Goal: Task Accomplishment & Management: Manage account settings

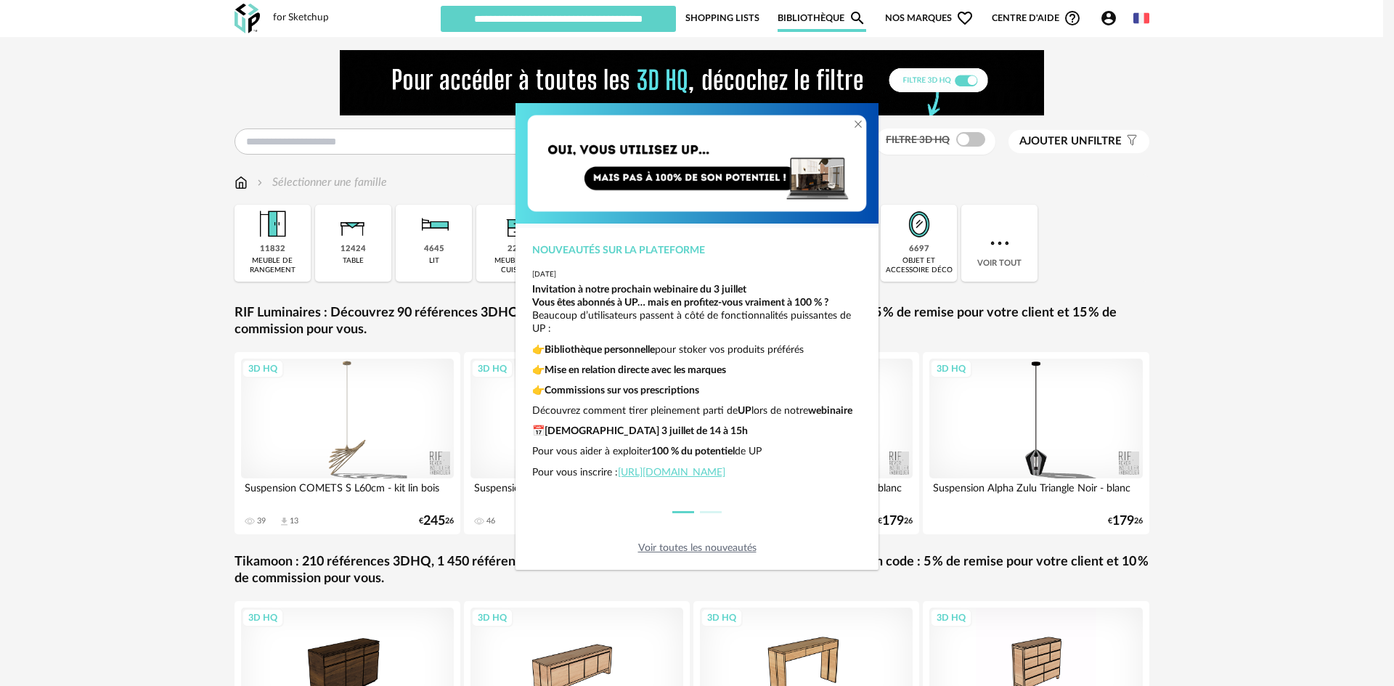
drag, startPoint x: 1186, startPoint y: 261, endPoint x: 1045, endPoint y: 244, distance: 142.5
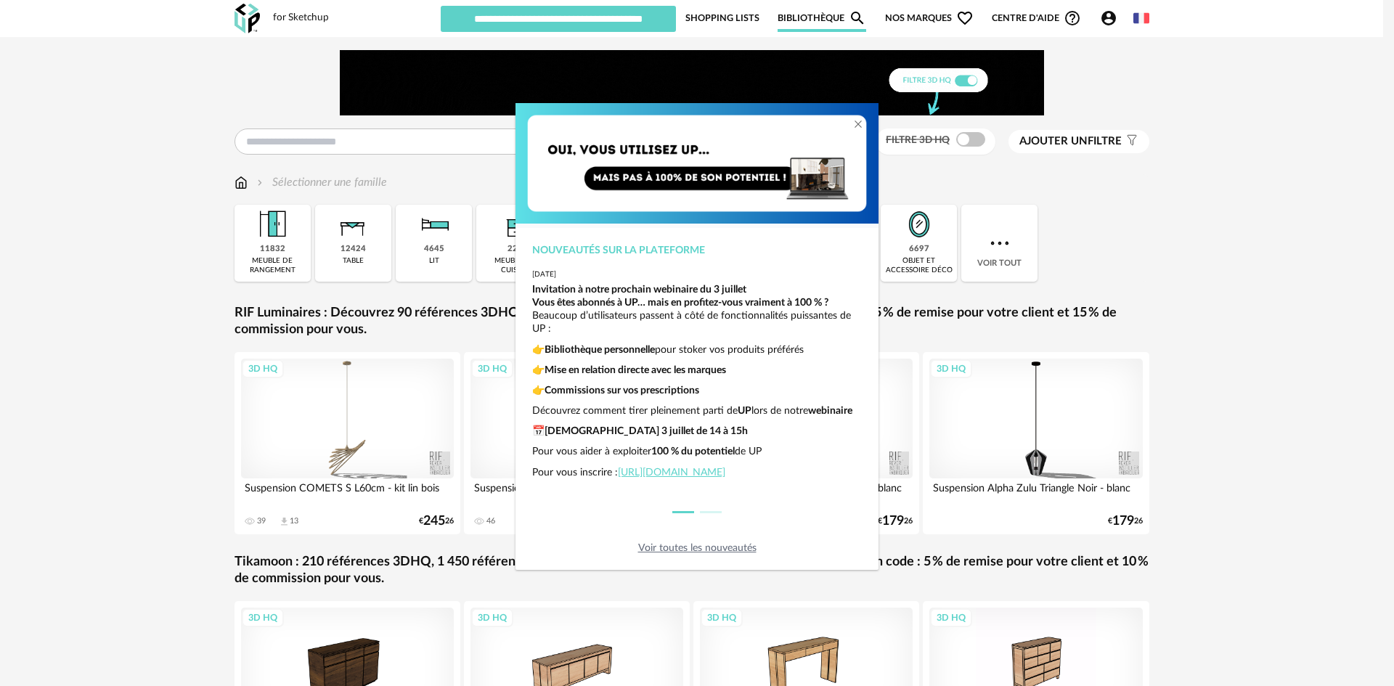
click at [1185, 261] on div "Nouveautés sur la plateforme [DATE] Invitation à notre prochain webinaire du 3 …" at bounding box center [697, 343] width 1394 height 686
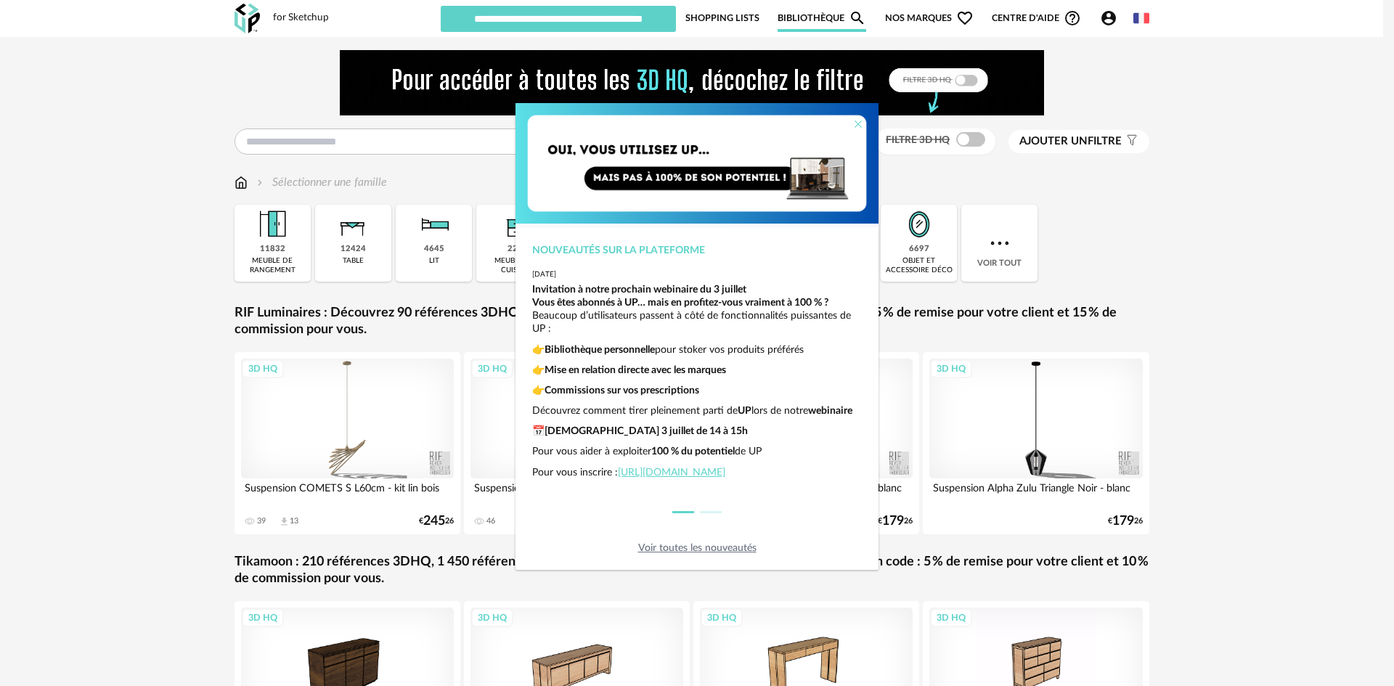
click at [860, 123] on icon "Close" at bounding box center [858, 124] width 12 height 12
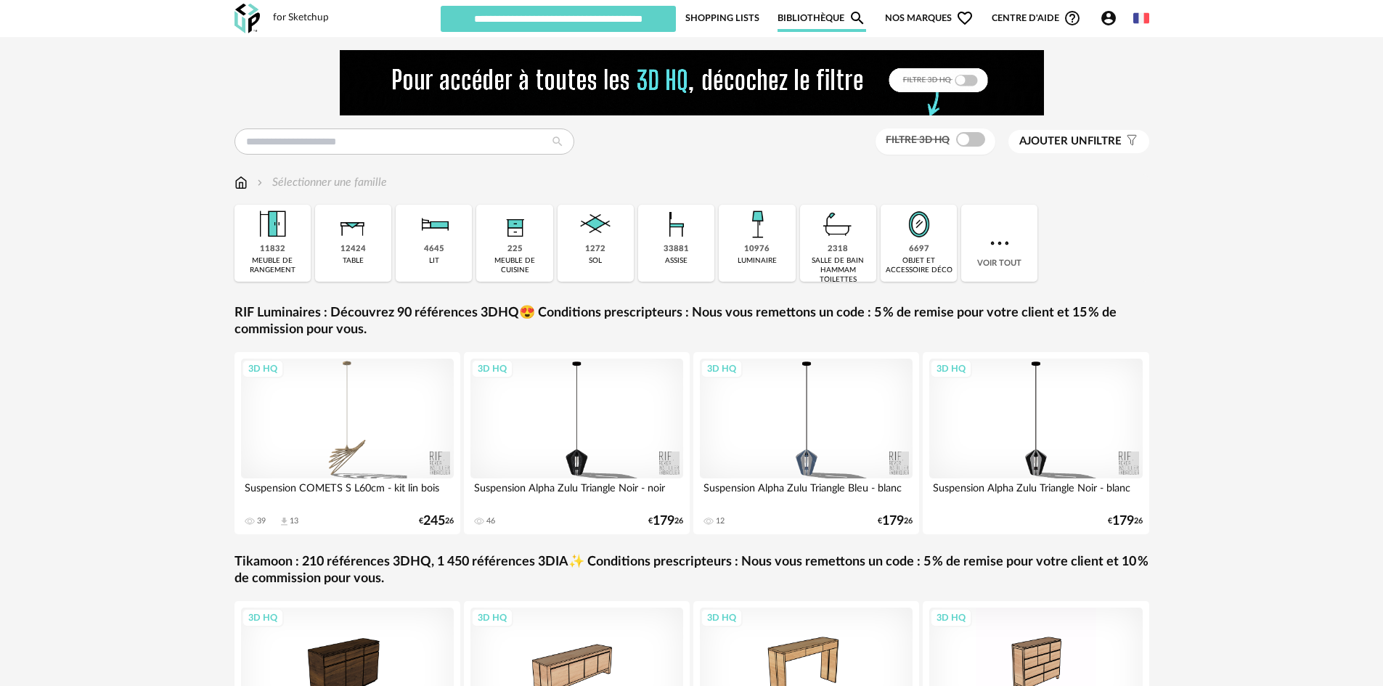
click at [1108, 17] on icon "Account Circle icon" at bounding box center [1108, 17] width 17 height 17
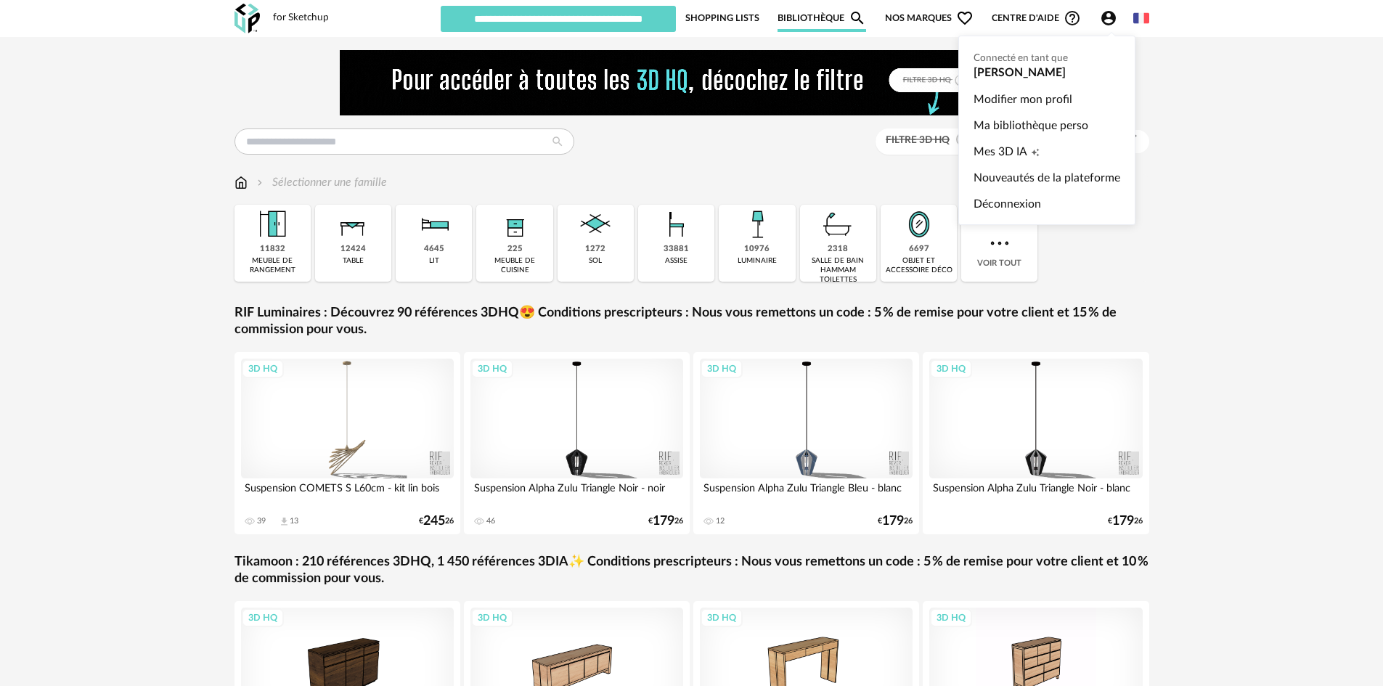
click at [996, 73] on ul "Connecté en tant que [PERSON_NAME] Modifier mon profil Ma bibliothèque perso Me…" at bounding box center [1046, 130] width 177 height 189
click at [996, 103] on link "Modifier mon profil" at bounding box center [1046, 99] width 147 height 26
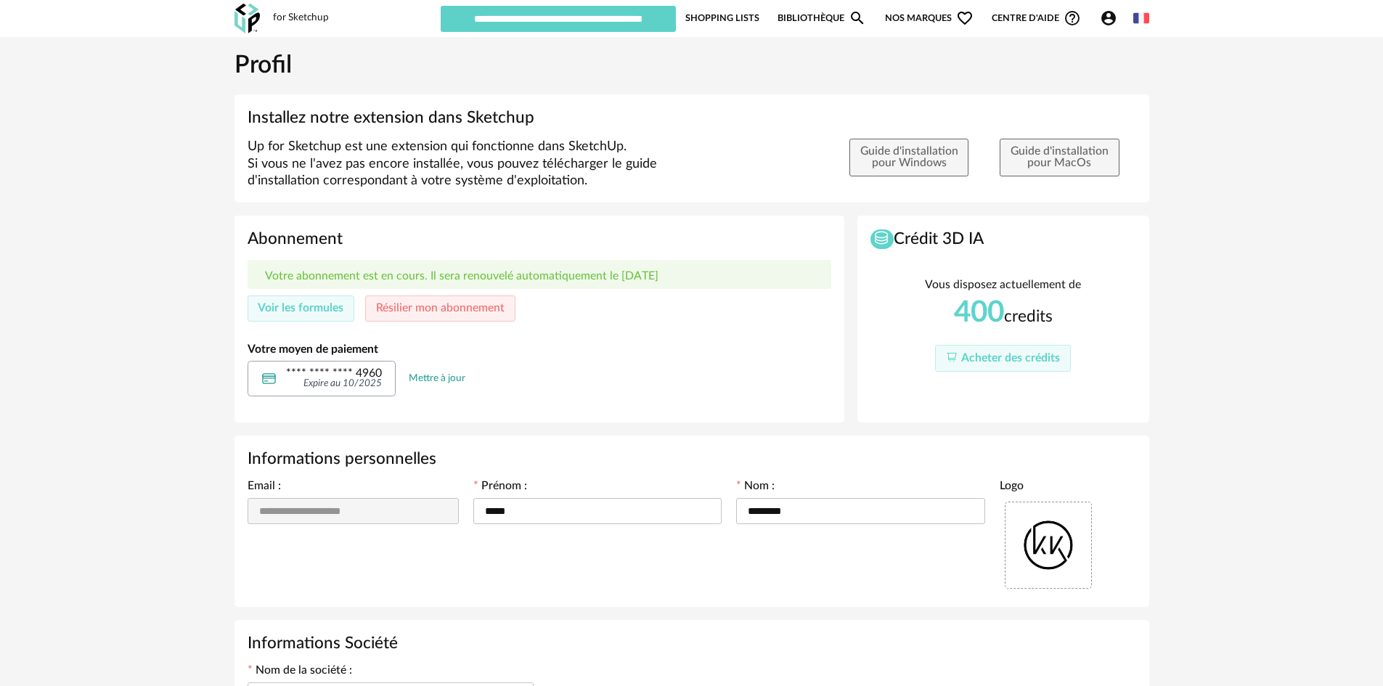
type input "**********"
click at [306, 309] on span "Voir les formules" at bounding box center [301, 308] width 86 height 12
type input "**********"
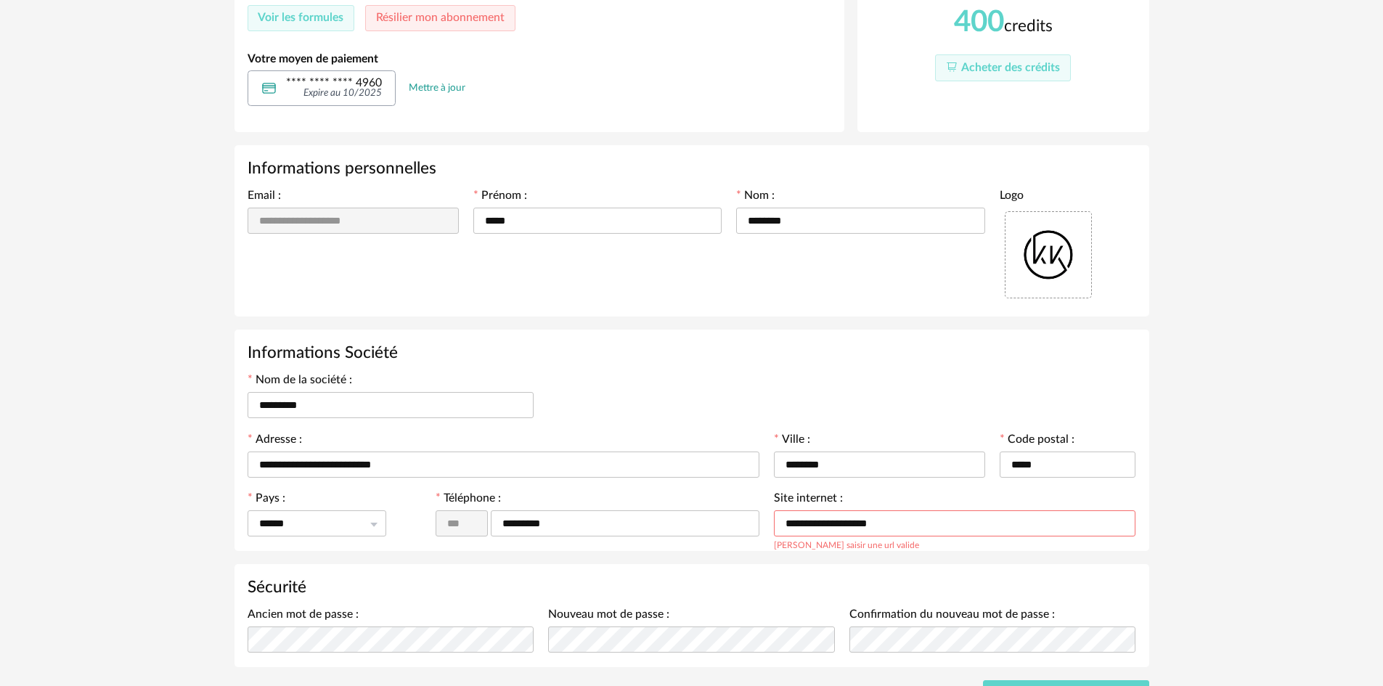
scroll to position [369, 0]
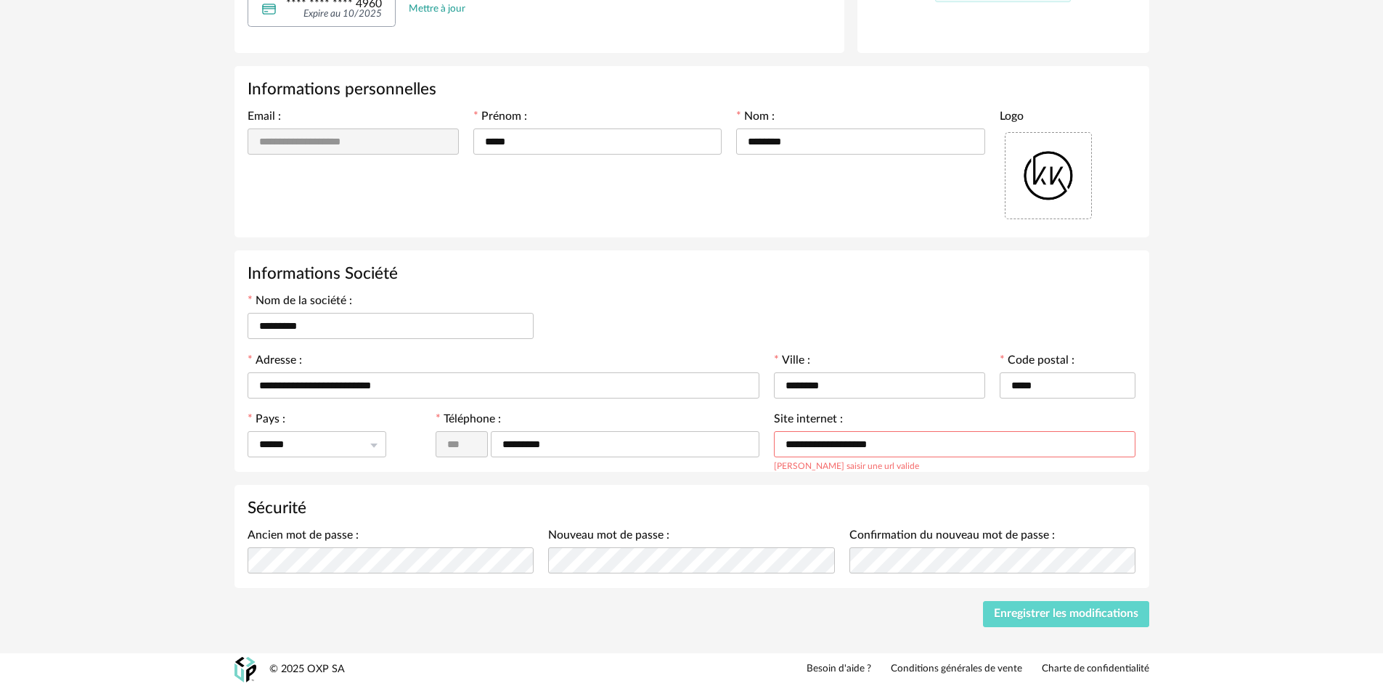
click at [1255, 457] on div "**********" at bounding box center [691, 161] width 1383 height 986
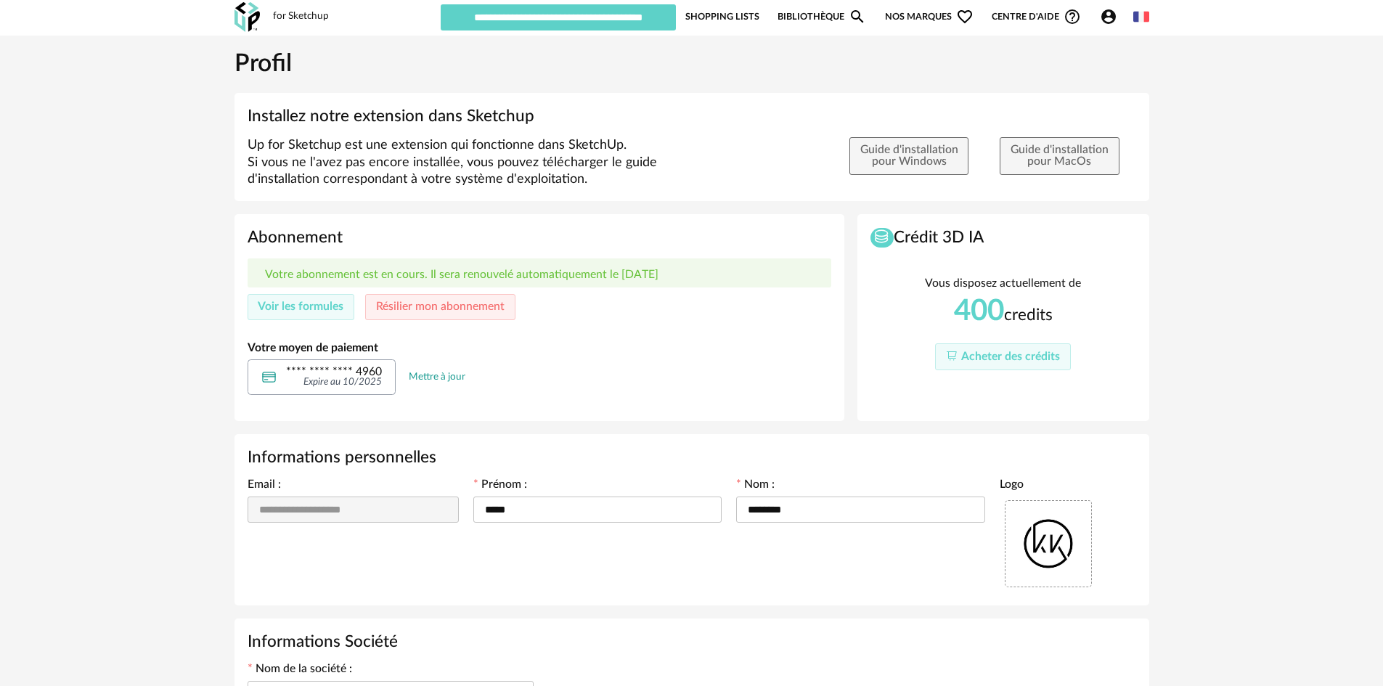
scroll to position [0, 0]
click at [297, 309] on span "Voir les formules" at bounding box center [301, 308] width 86 height 12
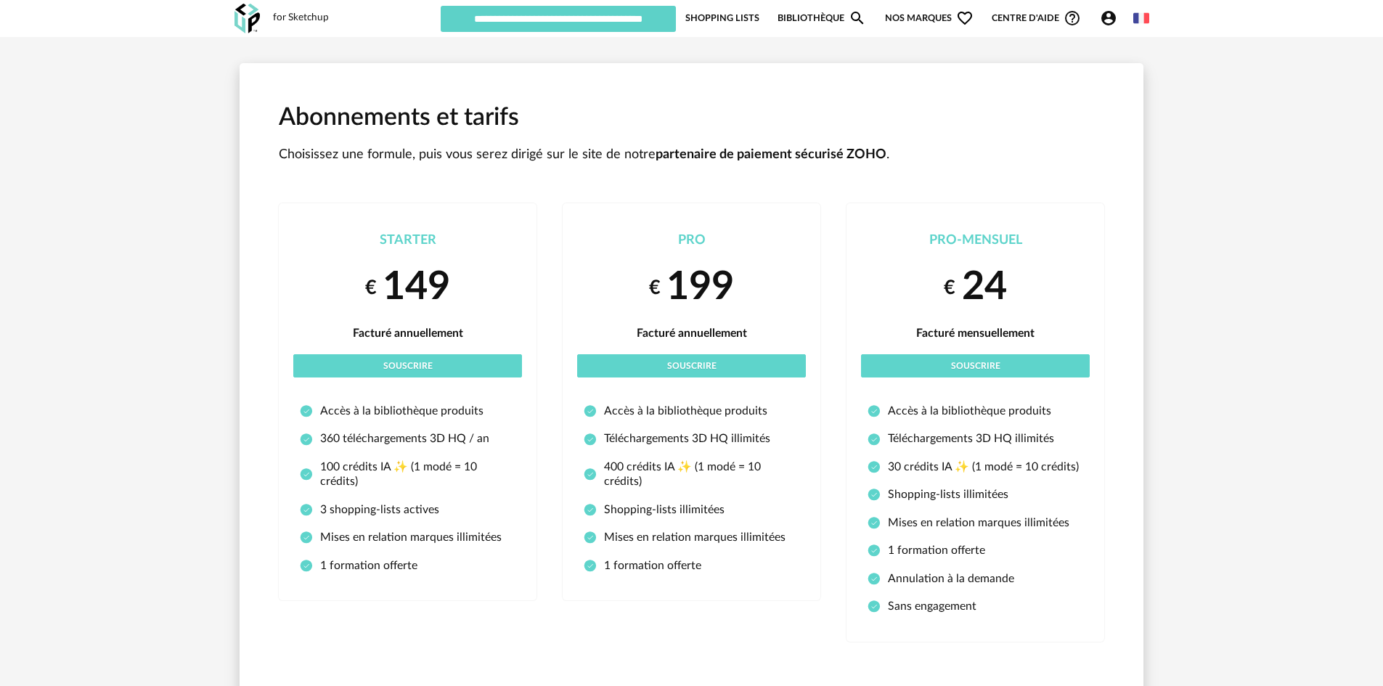
click at [1199, 208] on div "Abonnements et tarifs Choisissez une formule, puis vous serez dirigé sur le sit…" at bounding box center [691, 391] width 1383 height 709
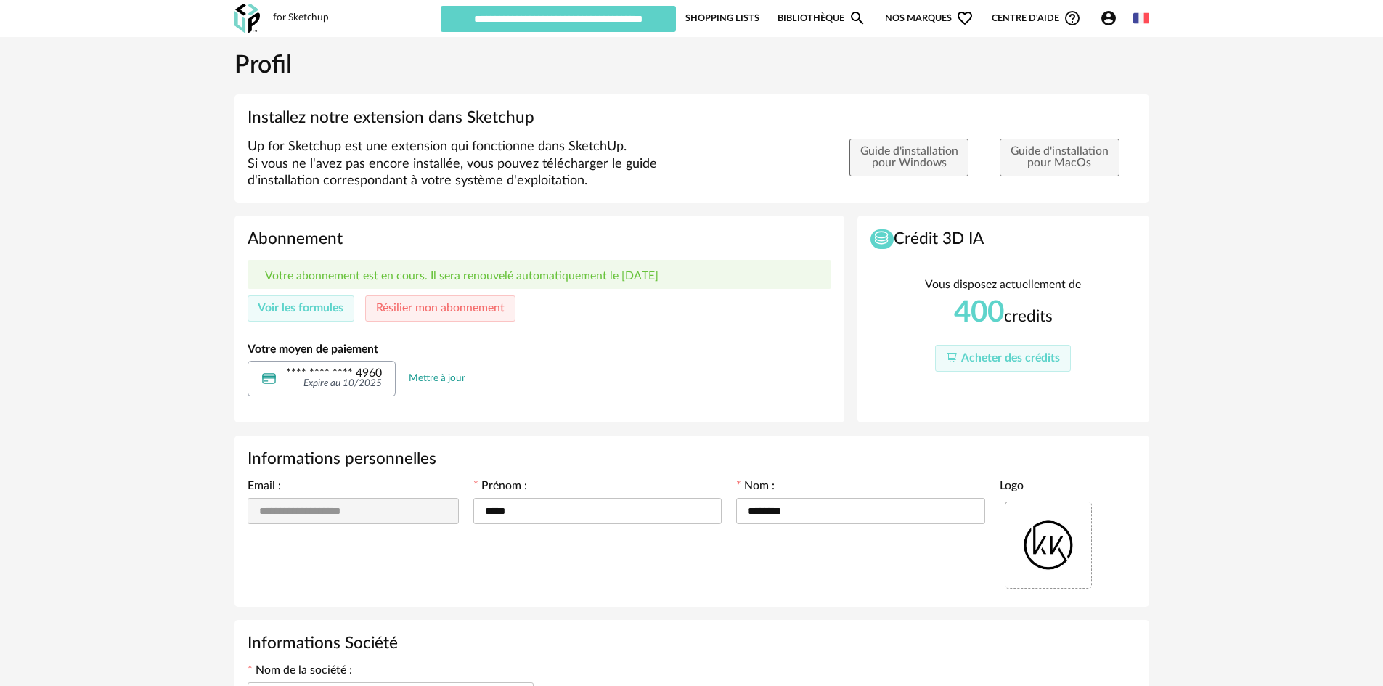
drag, startPoint x: 399, startPoint y: 277, endPoint x: 668, endPoint y: 279, distance: 268.6
click at [658, 279] on p "Votre abonnement est en cours. Il sera renouvelé automatiquement le [DATE]" at bounding box center [461, 276] width 393 height 14
drag, startPoint x: 679, startPoint y: 274, endPoint x: 587, endPoint y: 277, distance: 91.5
click at [587, 277] on p "Votre abonnement est en cours. Il sera renouvelé automatiquement le [DATE]" at bounding box center [461, 276] width 393 height 14
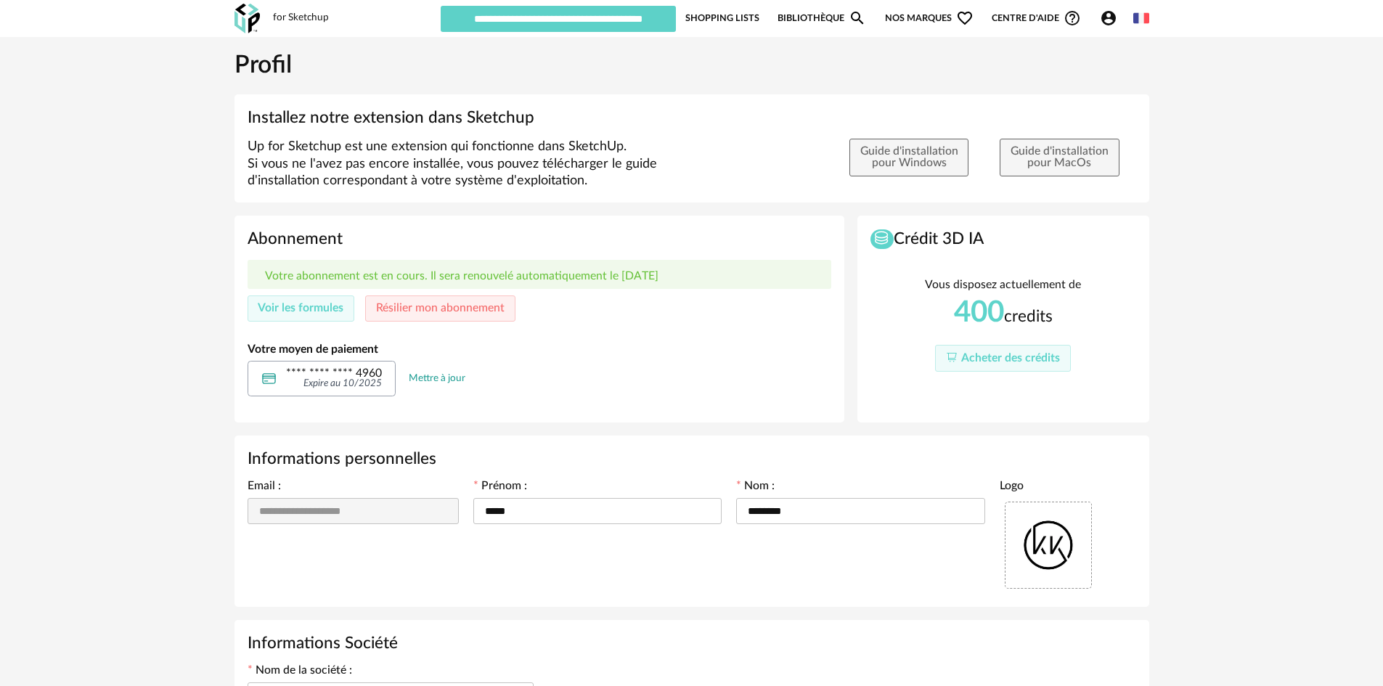
click at [591, 278] on p "Votre abonnement est en cours. Il sera renouvelé automatiquement le [DATE]" at bounding box center [461, 276] width 393 height 14
click at [1106, 14] on icon "Account Circle icon" at bounding box center [1108, 18] width 15 height 15
click at [1032, 13] on span "Centre d'aide Help Circle Outline icon" at bounding box center [1036, 17] width 89 height 17
click at [1071, 17] on icon "Help Circle Outline icon" at bounding box center [1071, 17] width 17 height 17
click at [1263, 106] on div "**********" at bounding box center [691, 530] width 1383 height 986
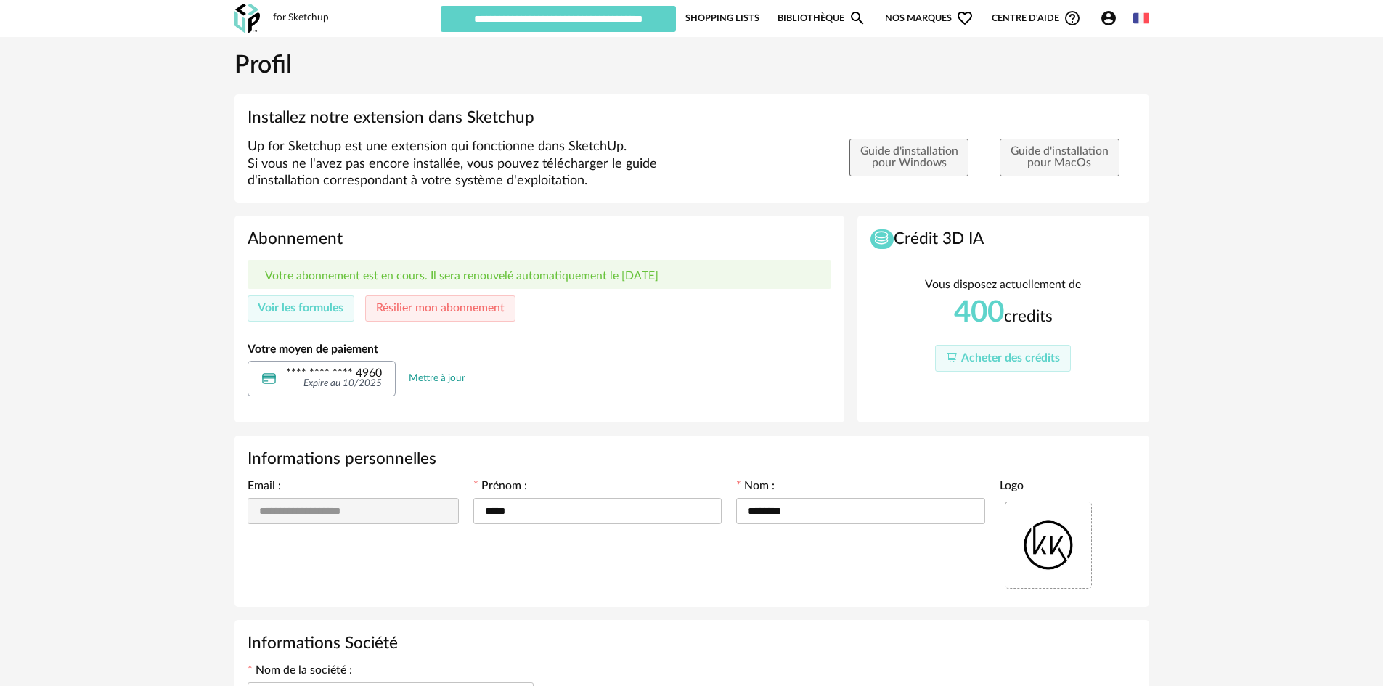
click at [533, 278] on p "Votre abonnement est en cours. Il sera renouvelé automatiquement le [DATE]" at bounding box center [461, 276] width 393 height 14
click at [592, 298] on div "Votre abonnement est en cours. Il sera renouvelé automatiquement le [DATE] Voir…" at bounding box center [540, 291] width 584 height 62
click at [592, 232] on h3 "Abonnement" at bounding box center [540, 239] width 584 height 21
click at [606, 369] on div "**** **** **** 4960 Expire au 10/2025 Mettre à jour" at bounding box center [540, 379] width 584 height 36
click at [391, 278] on p "Votre abonnement est en cours. Il sera renouvelé automatiquement le [DATE]" at bounding box center [461, 276] width 393 height 14
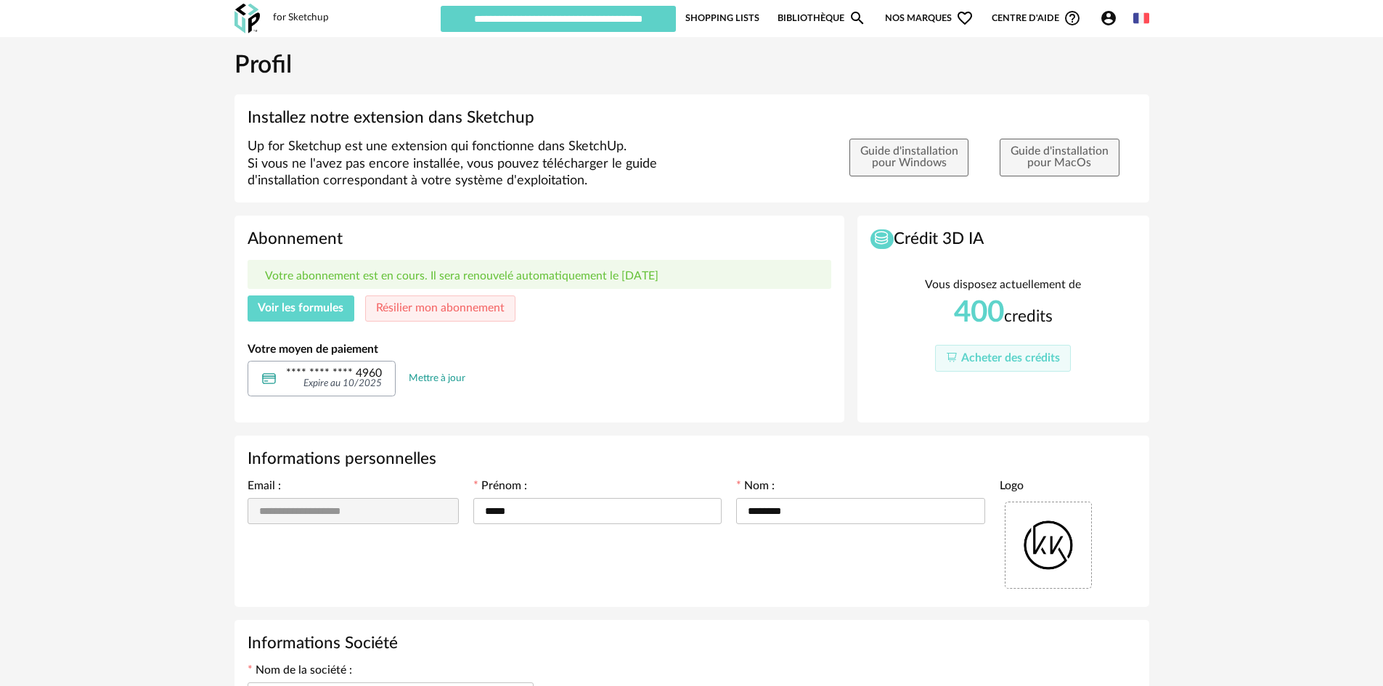
click at [326, 313] on span "Voir les formules" at bounding box center [301, 308] width 86 height 12
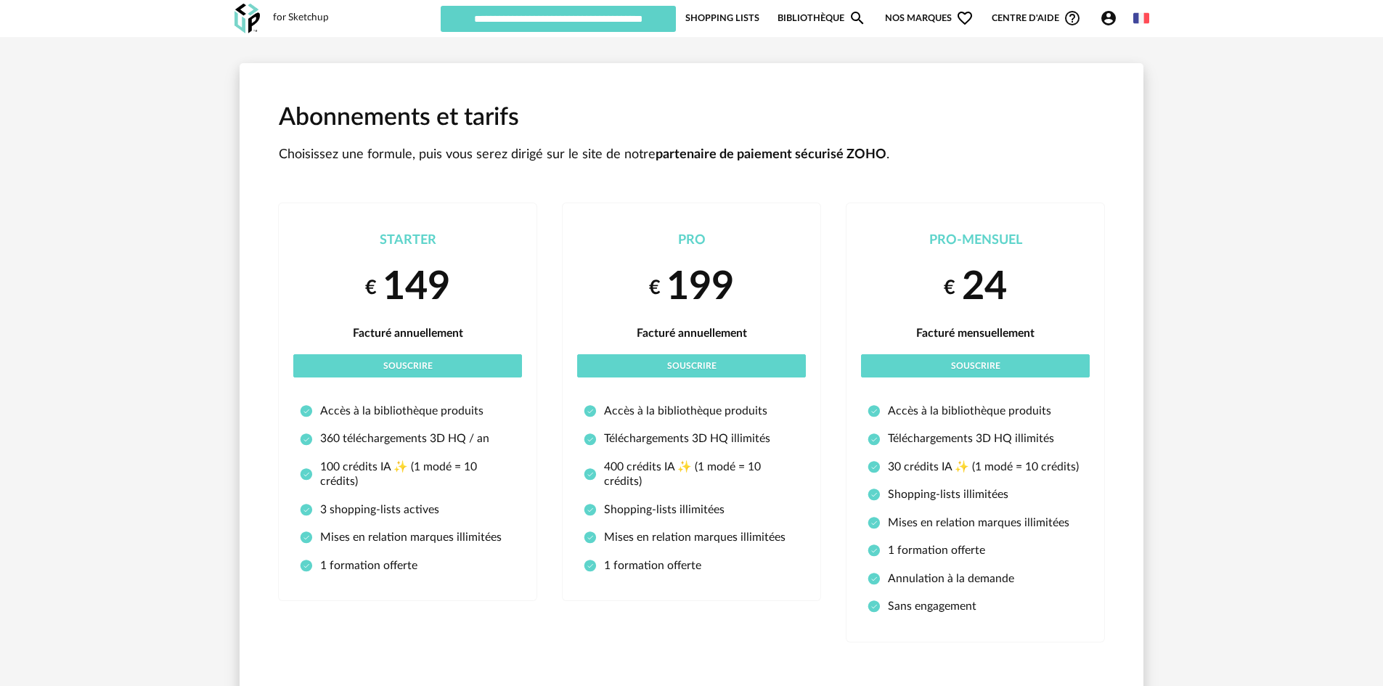
click at [1242, 253] on div "Abonnements et tarifs Choisissez une formule, puis vous serez dirigé sur le sit…" at bounding box center [691, 391] width 1383 height 709
click at [1175, 297] on div "Abonnements et tarifs Choisissez une formule, puis vous serez dirigé sur le sit…" at bounding box center [691, 391] width 1383 height 709
click at [264, 16] on div "for Sketchup Nouvelle shopping list Mettre à jour ma Shopping List Refresh icon…" at bounding box center [691, 18] width 941 height 37
click at [248, 18] on img at bounding box center [246, 19] width 25 height 30
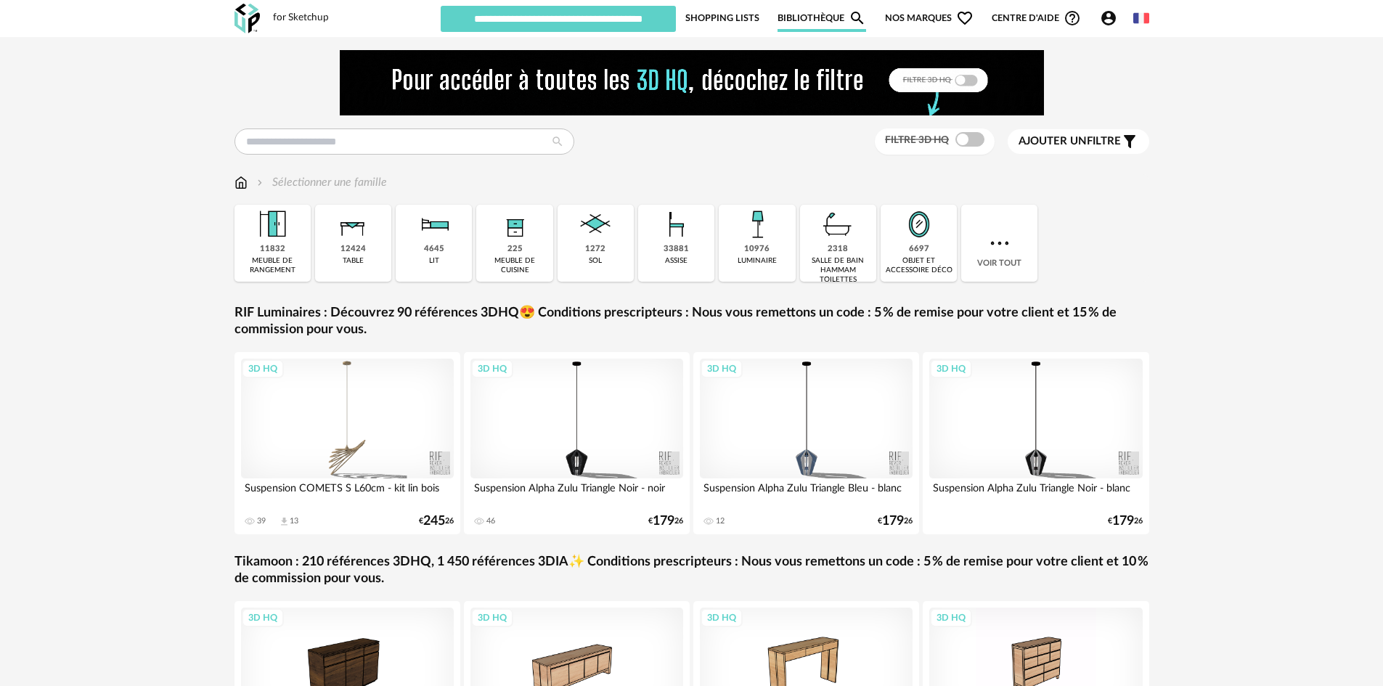
click at [1108, 21] on icon "Account Circle icon" at bounding box center [1108, 17] width 17 height 17
click at [1151, 20] on div "for Sketchup Nouvelle shopping list Mettre à jour ma Shopping List Refresh icon…" at bounding box center [691, 18] width 941 height 37
click at [1142, 14] on img at bounding box center [1141, 18] width 16 height 16
click at [1097, 16] on div "Account Circle icon Compte" at bounding box center [1111, 17] width 42 height 17
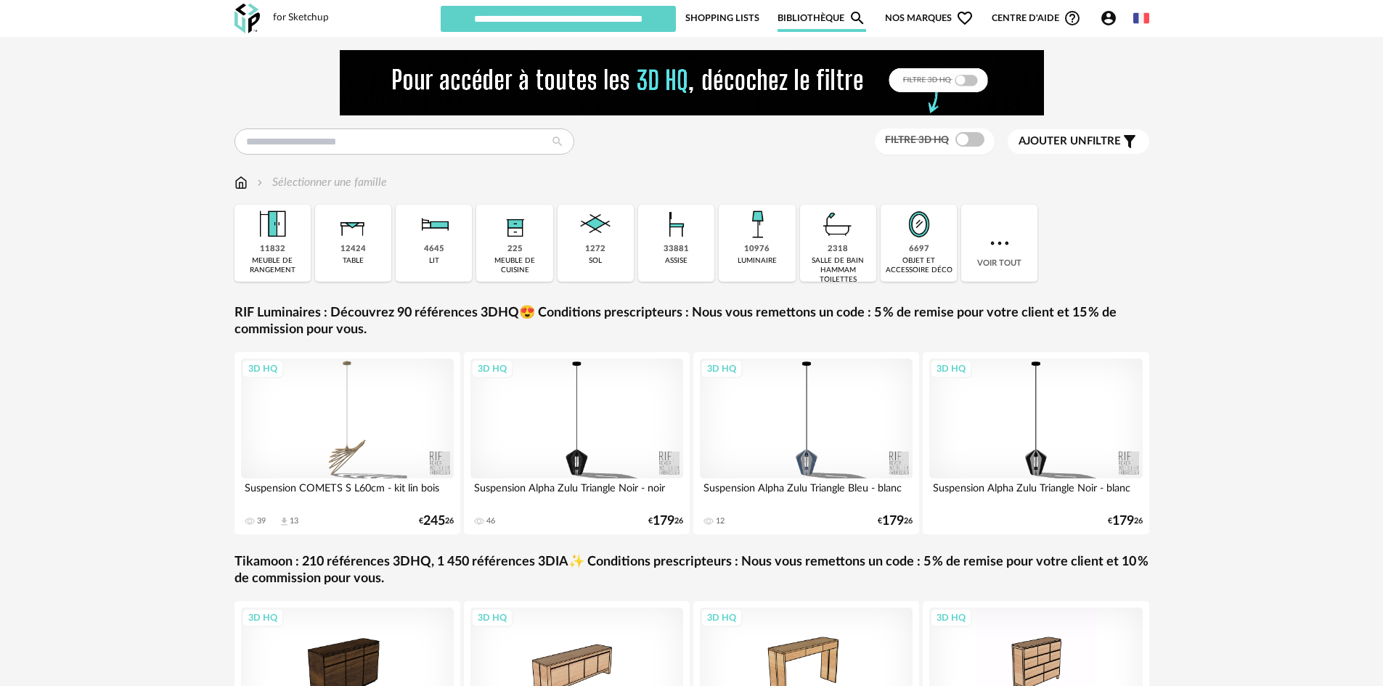
click at [1110, 18] on icon "Account Circle icon" at bounding box center [1108, 18] width 15 height 15
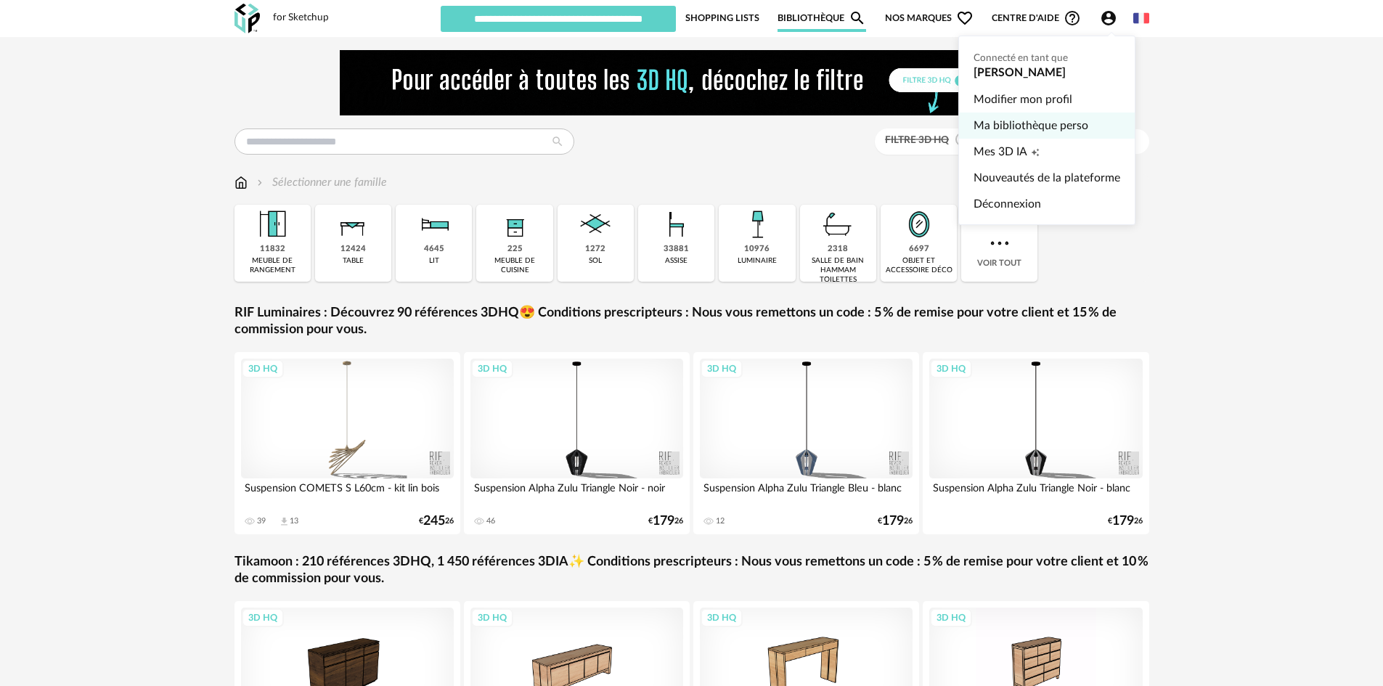
click at [1036, 126] on link "Ma bibliothèque perso" at bounding box center [1046, 126] width 147 height 26
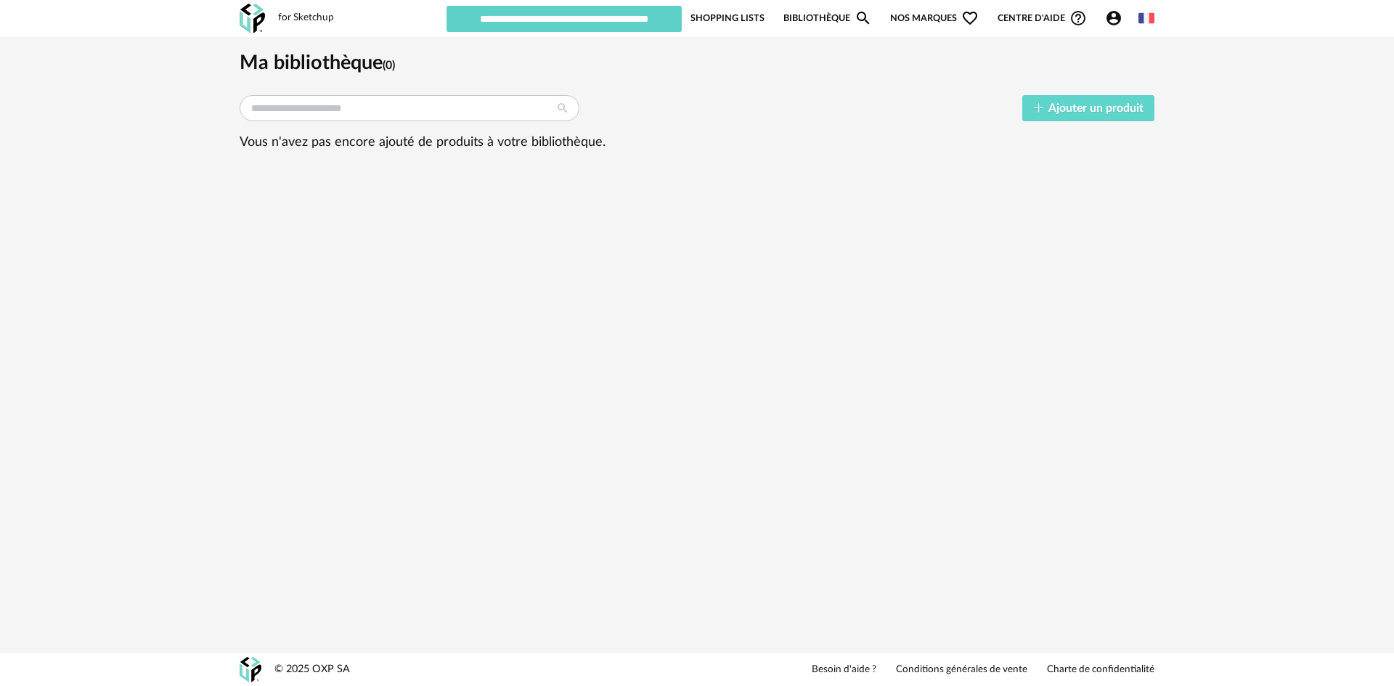
click at [1121, 21] on icon "Account Circle icon" at bounding box center [1113, 17] width 17 height 17
click at [1155, 16] on div "for Sketchup Nouvelle shopping list Mettre à jour ma Shopping List Refresh icon…" at bounding box center [696, 18] width 941 height 37
click at [1077, 18] on icon "Help Circle Outline icon" at bounding box center [1077, 17] width 17 height 17
click at [1050, 97] on link "Contacter le support" at bounding box center [1030, 102] width 106 height 26
click at [1122, 20] on icon "Account Circle icon" at bounding box center [1113, 17] width 17 height 17
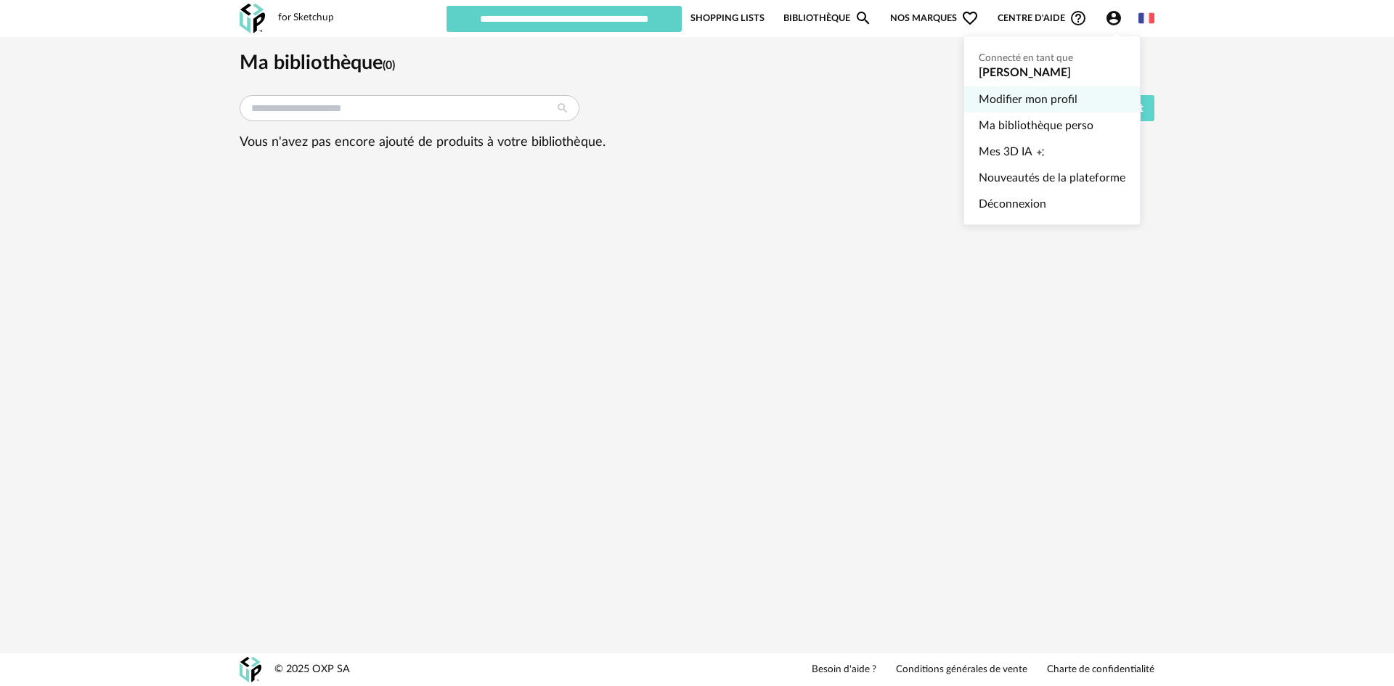
click at [1028, 96] on link "Modifier mon profil" at bounding box center [1052, 99] width 147 height 26
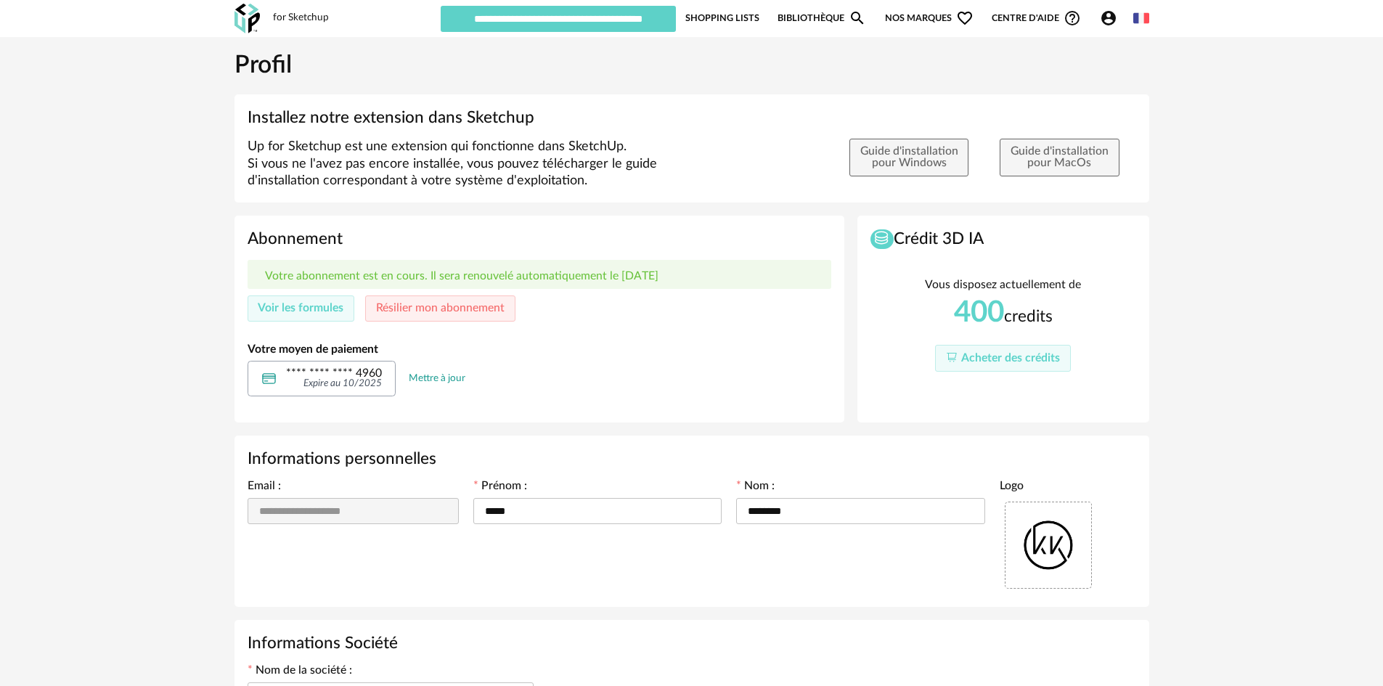
type input "**********"
click at [302, 309] on span "Voir les formules" at bounding box center [301, 308] width 86 height 12
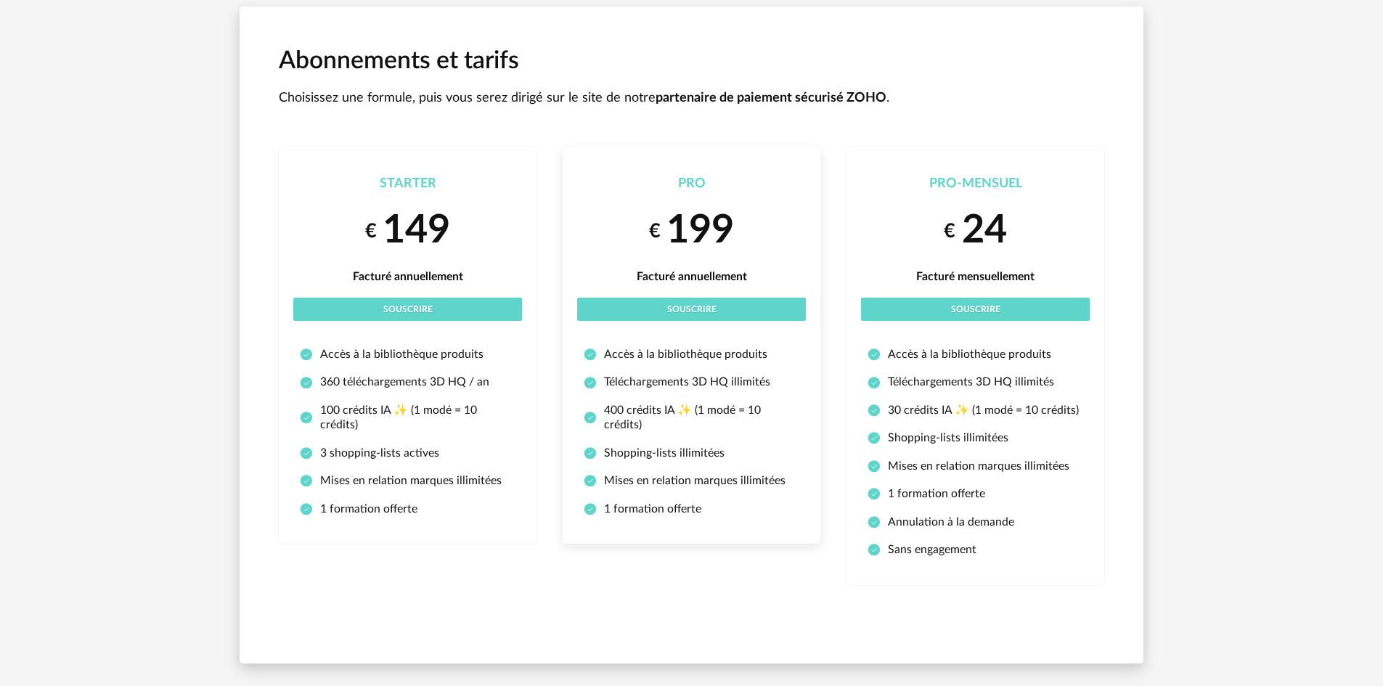
scroll to position [92, 0]
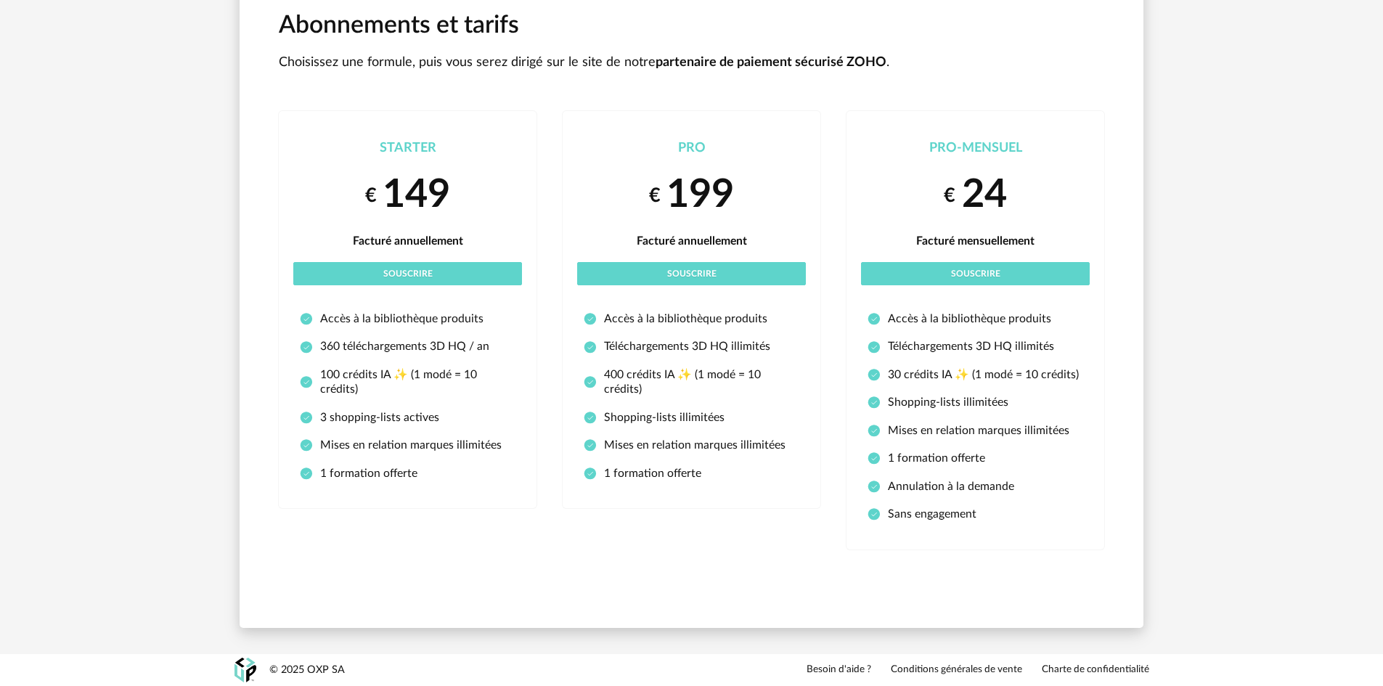
click at [1217, 256] on div "Abonnements et tarifs Choisissez une formule, puis vous serez dirigé sur le sit…" at bounding box center [691, 299] width 1383 height 709
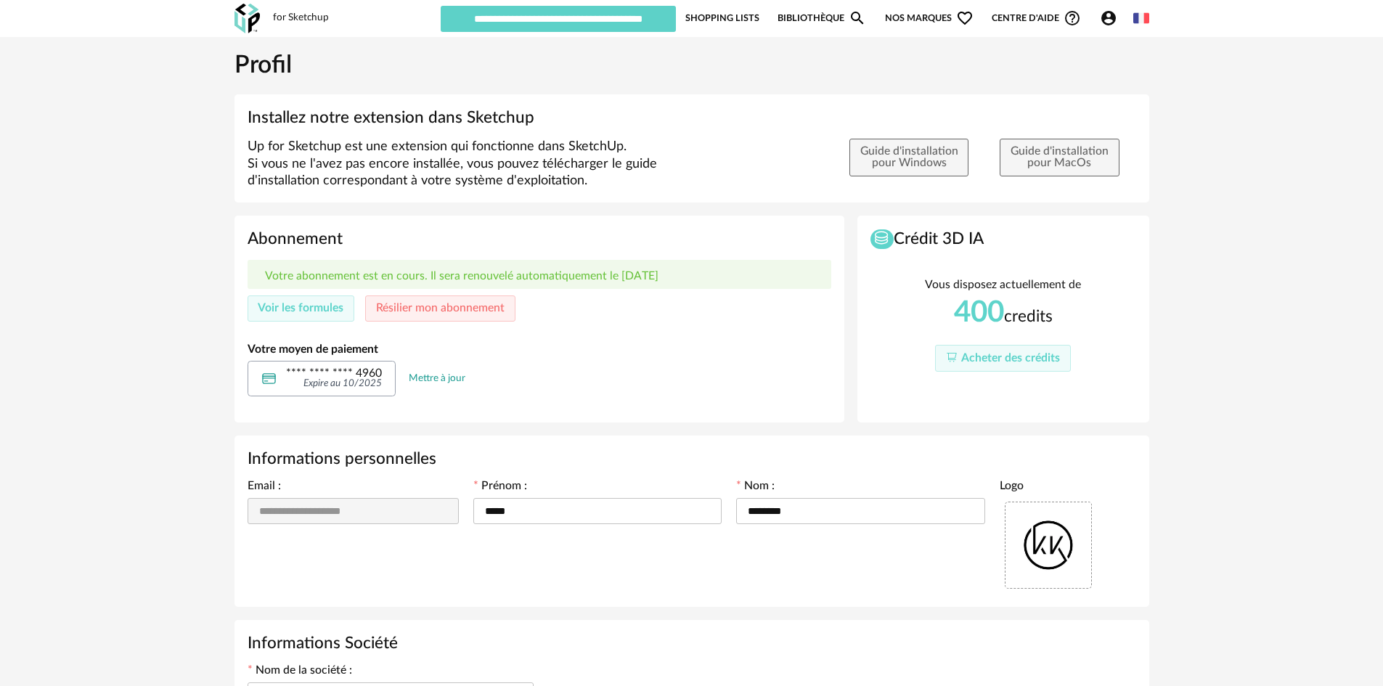
type input "**********"
